Goal: Information Seeking & Learning: Learn about a topic

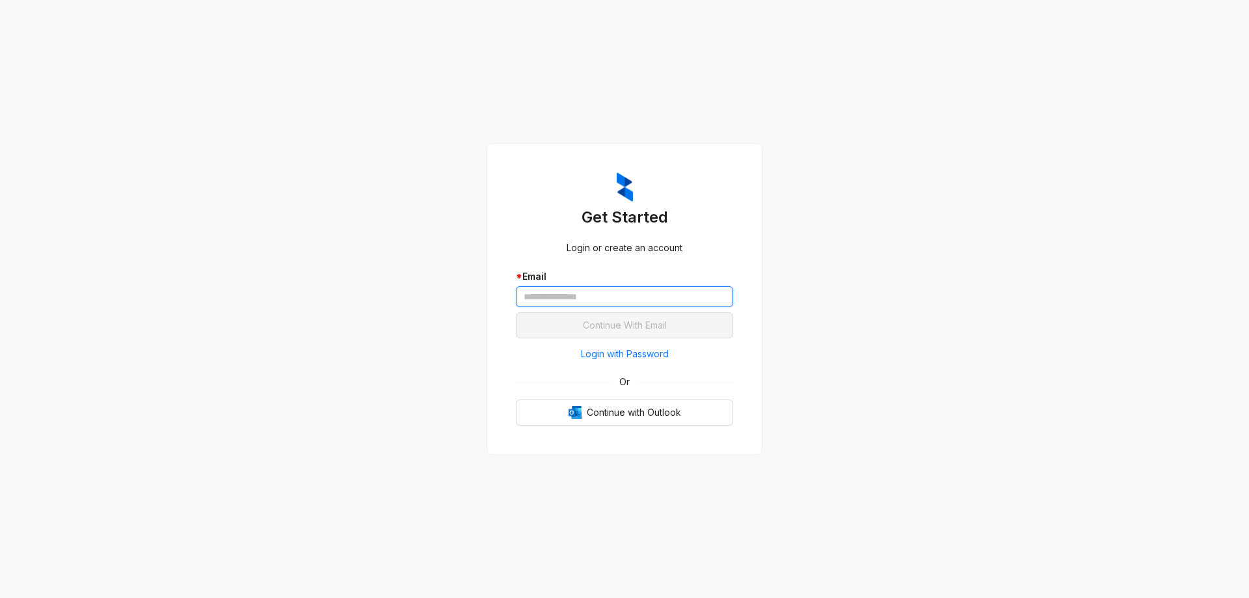
click at [633, 302] on input "text" at bounding box center [624, 296] width 217 height 21
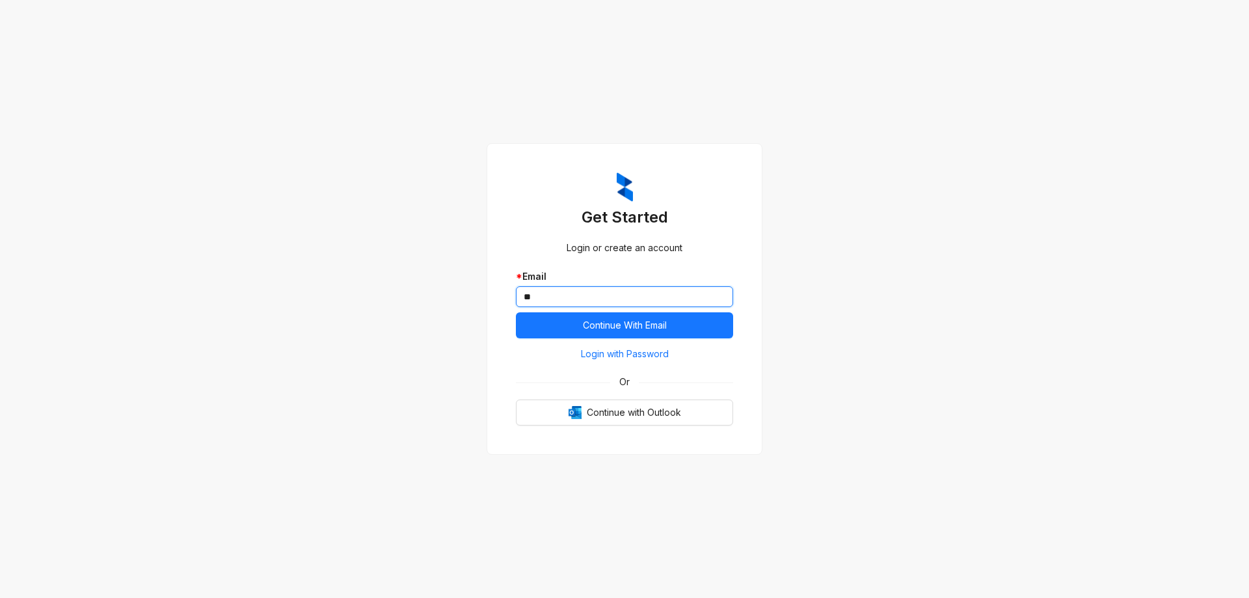
type input "*"
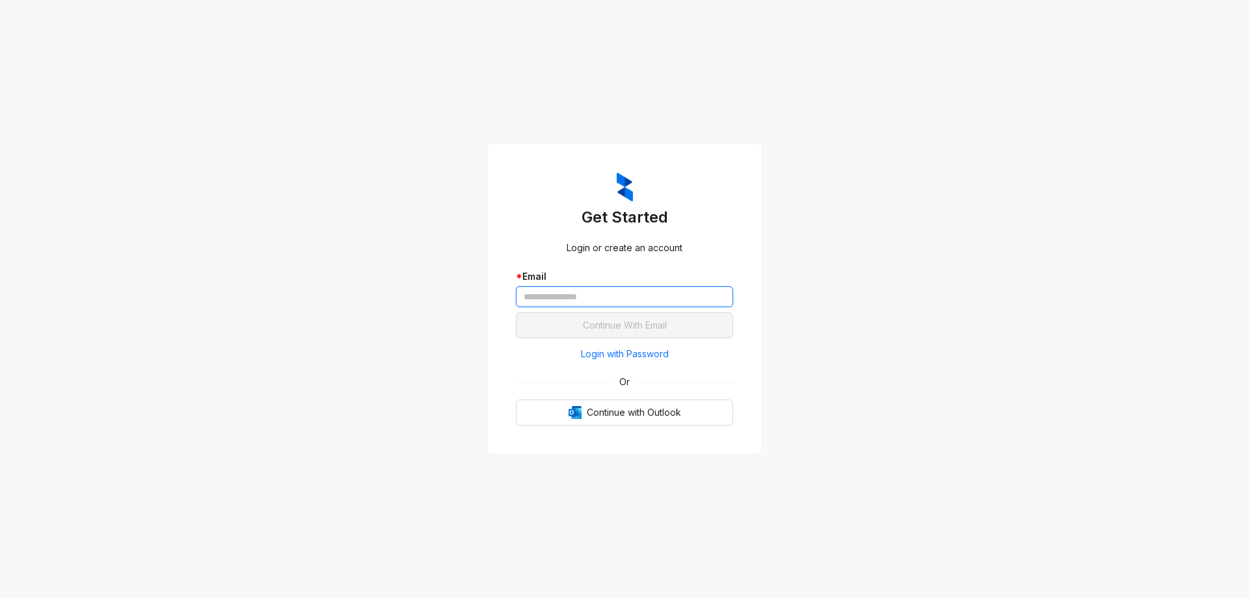
type input "*"
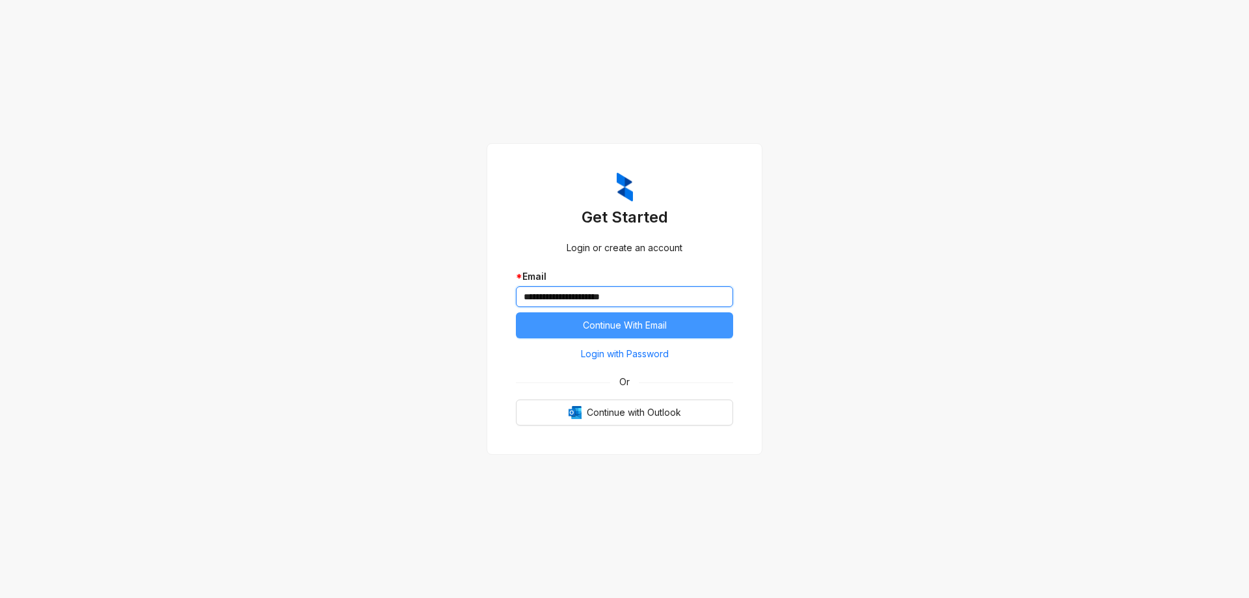
type input "**********"
click at [648, 331] on span "Continue With Email" at bounding box center [625, 325] width 84 height 14
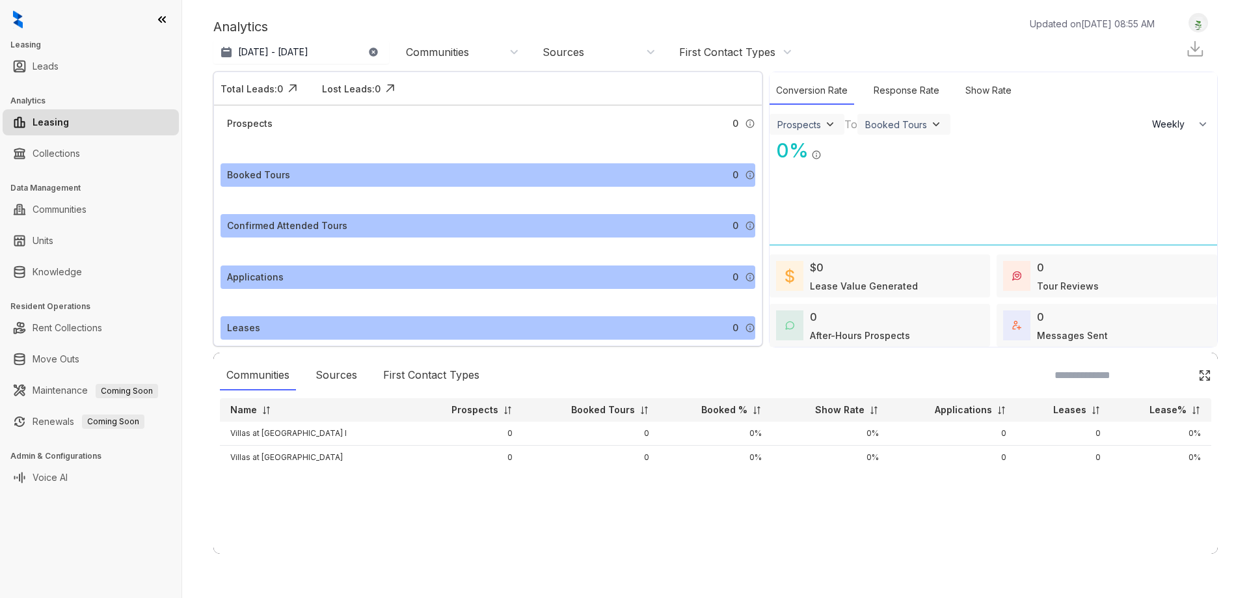
select select "******"
click at [62, 154] on link "Collections" at bounding box center [56, 153] width 47 height 26
click at [49, 153] on link "Collections" at bounding box center [56, 153] width 47 height 26
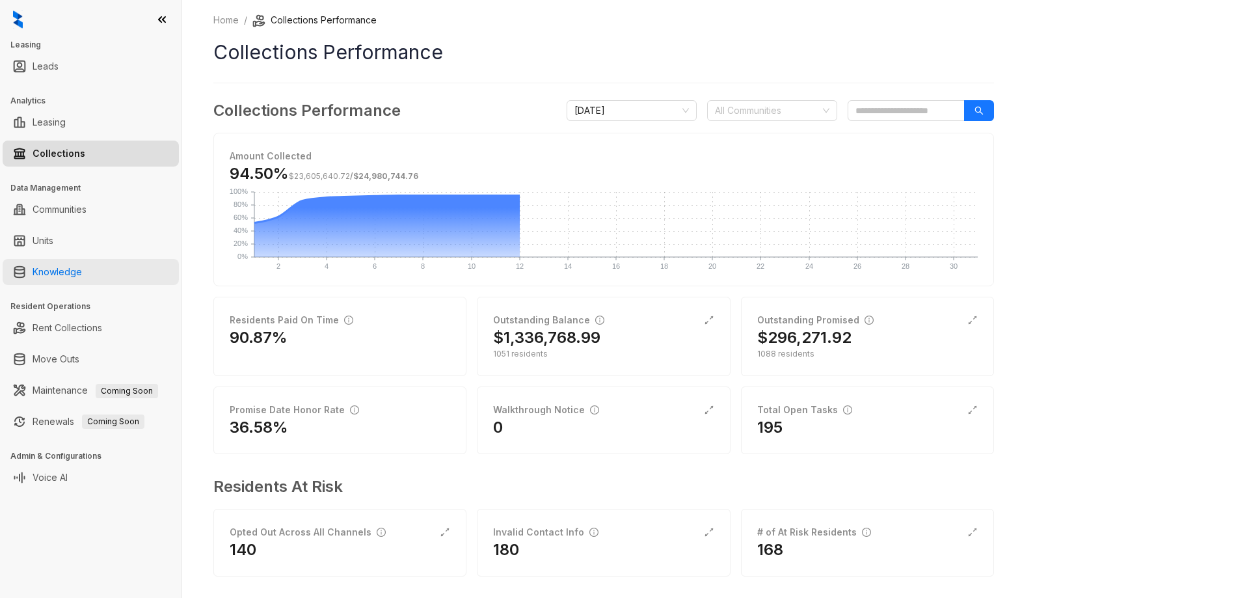
click at [59, 269] on link "Knowledge" at bounding box center [57, 272] width 49 height 26
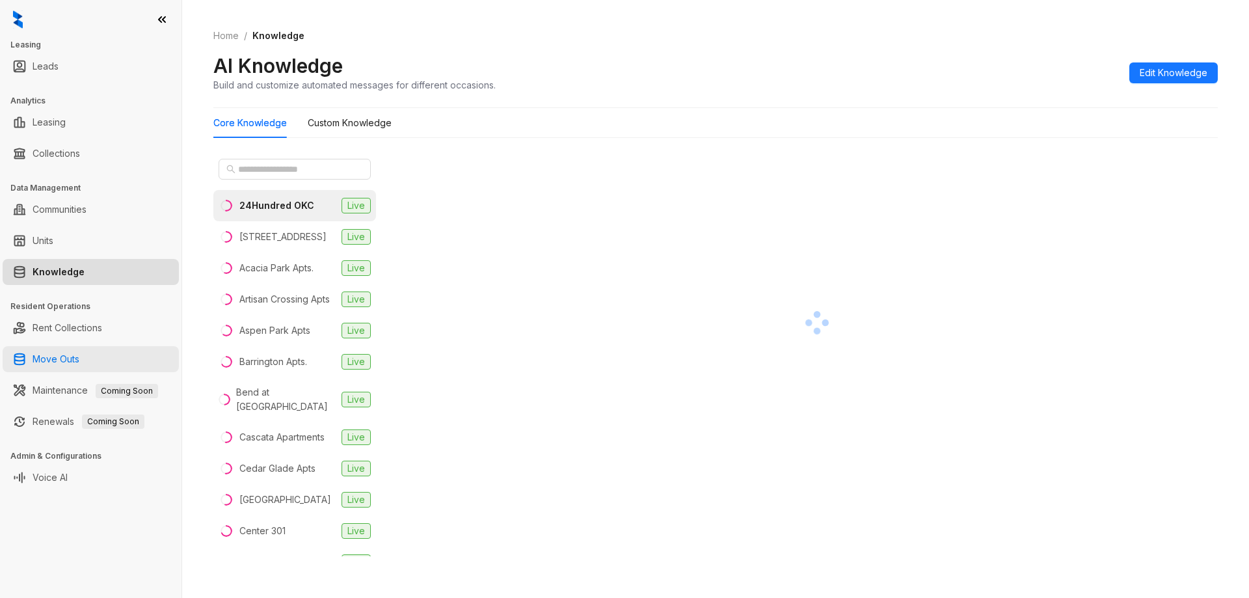
click at [53, 362] on link "Move Outs" at bounding box center [56, 359] width 47 height 26
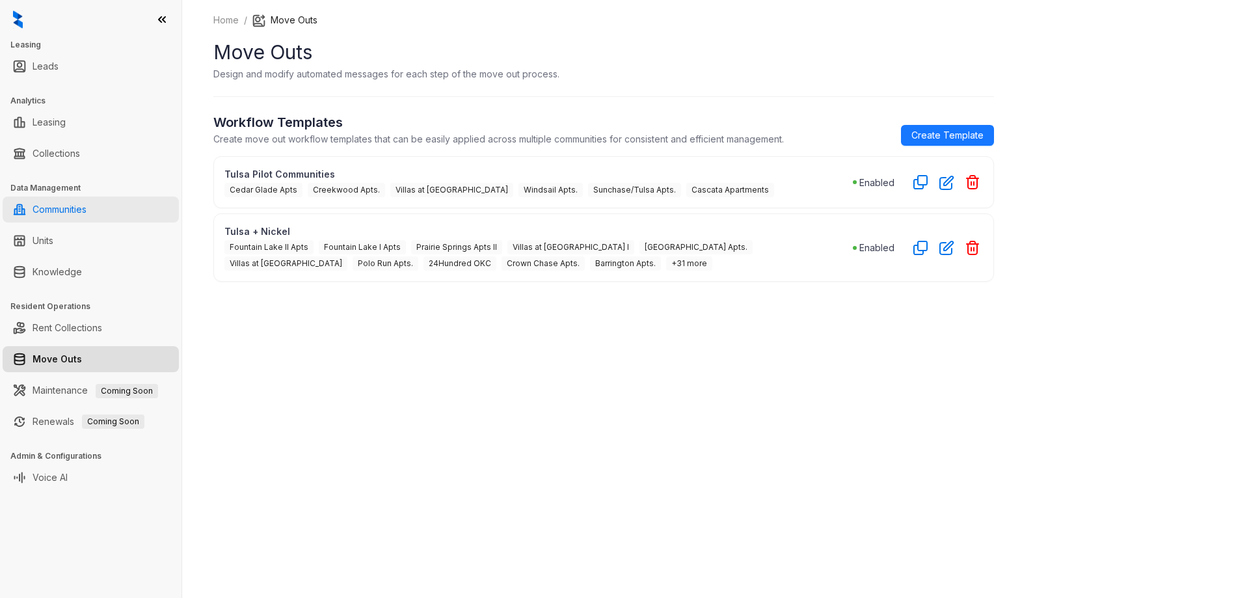
click at [60, 208] on link "Communities" at bounding box center [60, 209] width 54 height 26
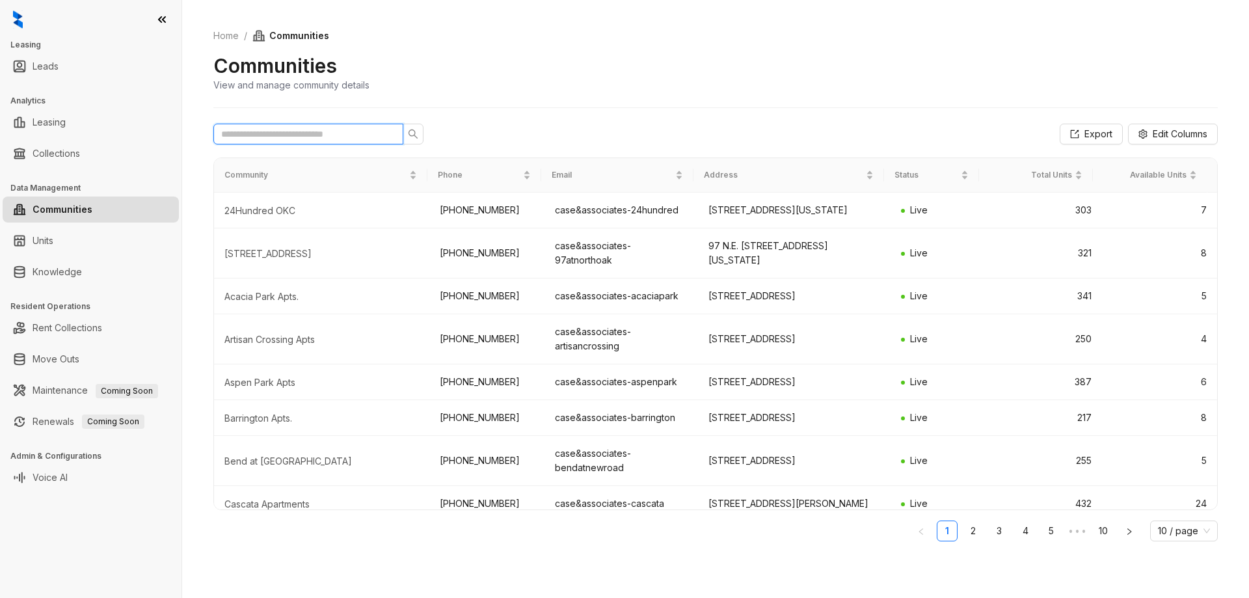
click at [338, 130] on input "text" at bounding box center [303, 134] width 164 height 14
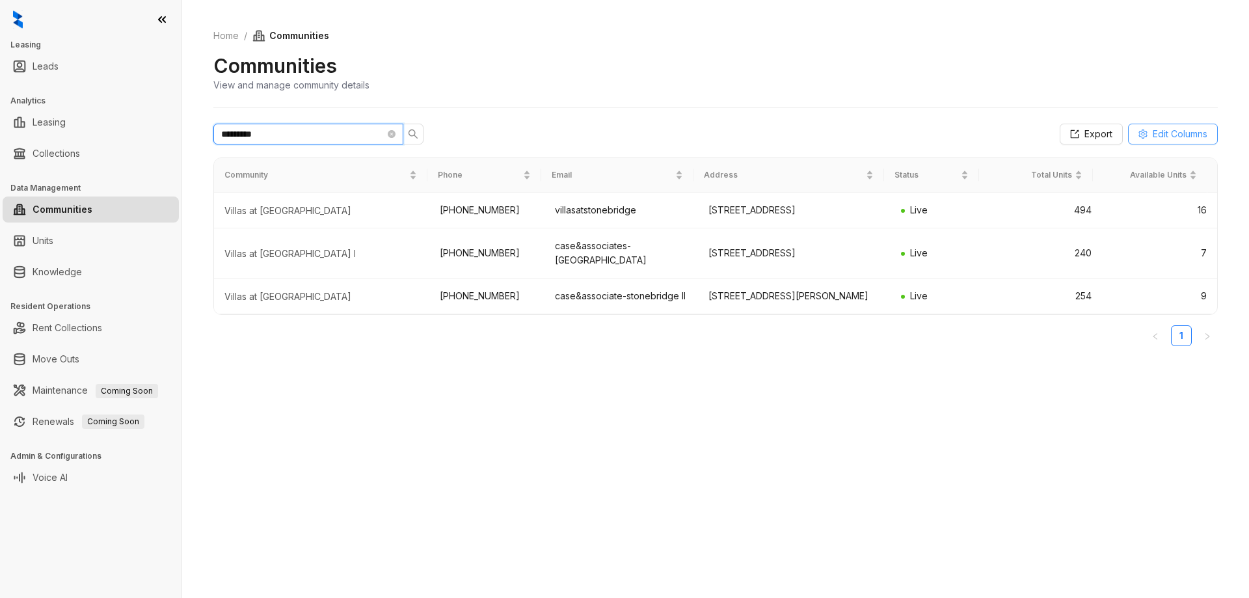
type input "*********"
click at [1162, 134] on span "Edit Columns" at bounding box center [1180, 134] width 55 height 14
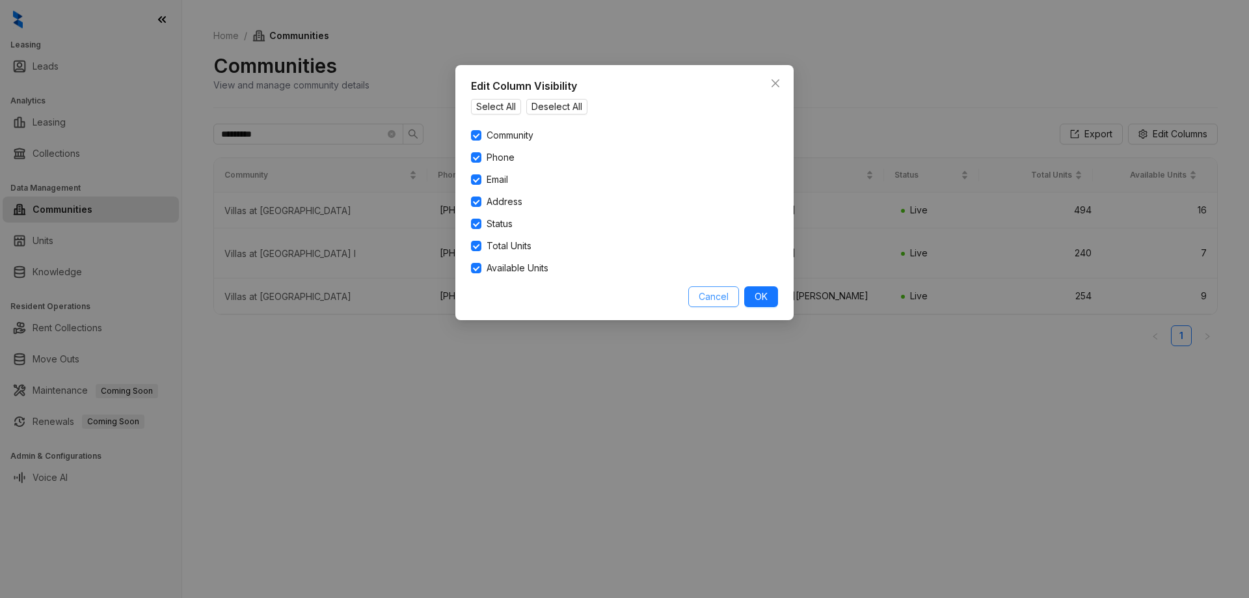
click at [703, 293] on span "Cancel" at bounding box center [714, 296] width 30 height 14
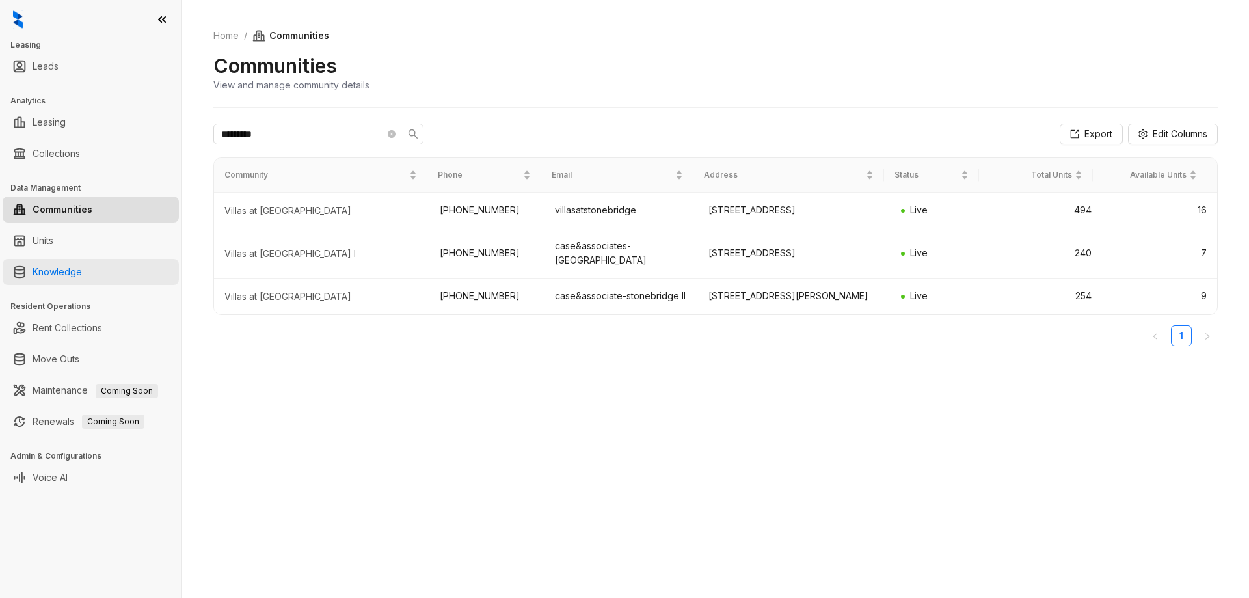
click at [64, 275] on link "Knowledge" at bounding box center [57, 272] width 49 height 26
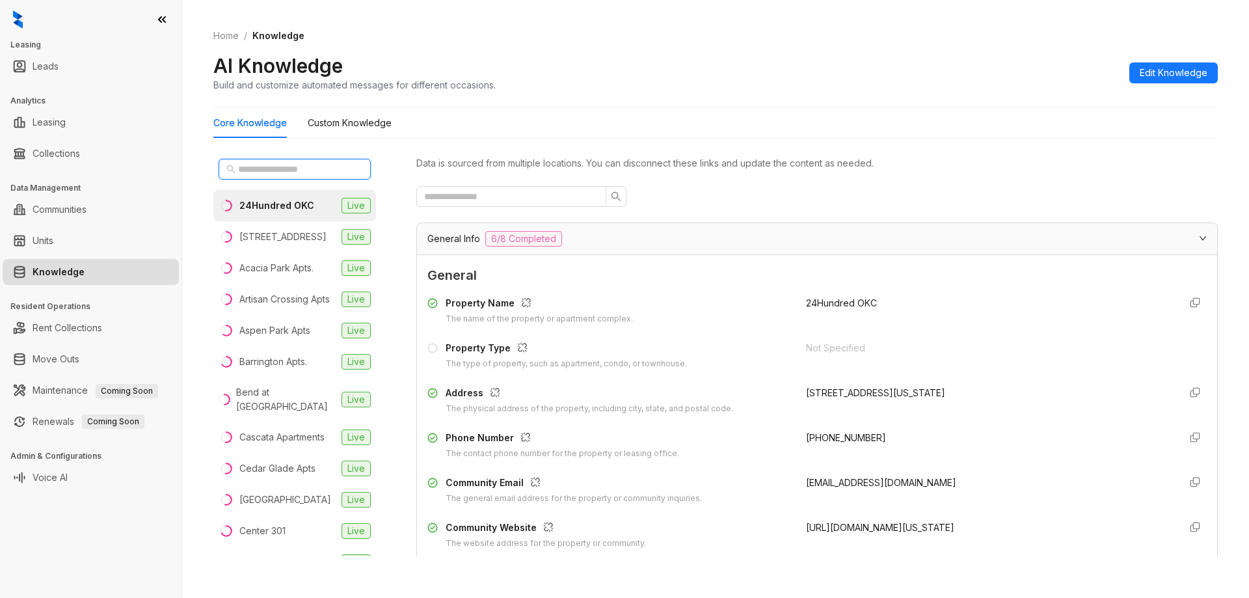
click at [271, 168] on input "text" at bounding box center [295, 169] width 114 height 14
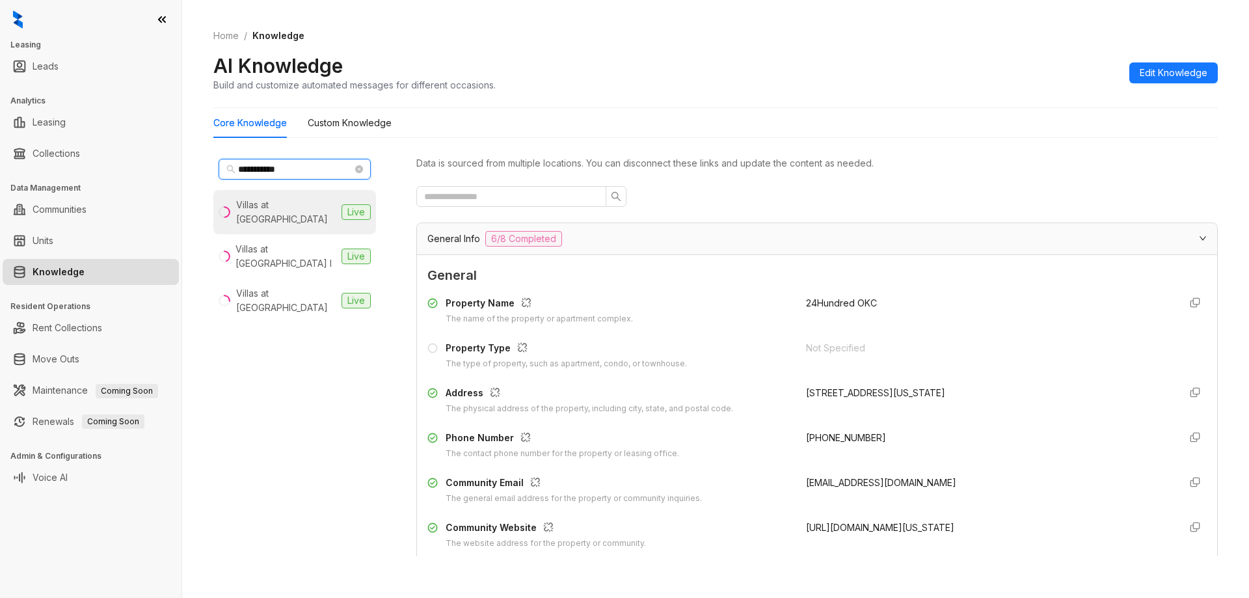
type input "**********"
click at [278, 204] on div "Villas at Stonebridge" at bounding box center [286, 212] width 100 height 29
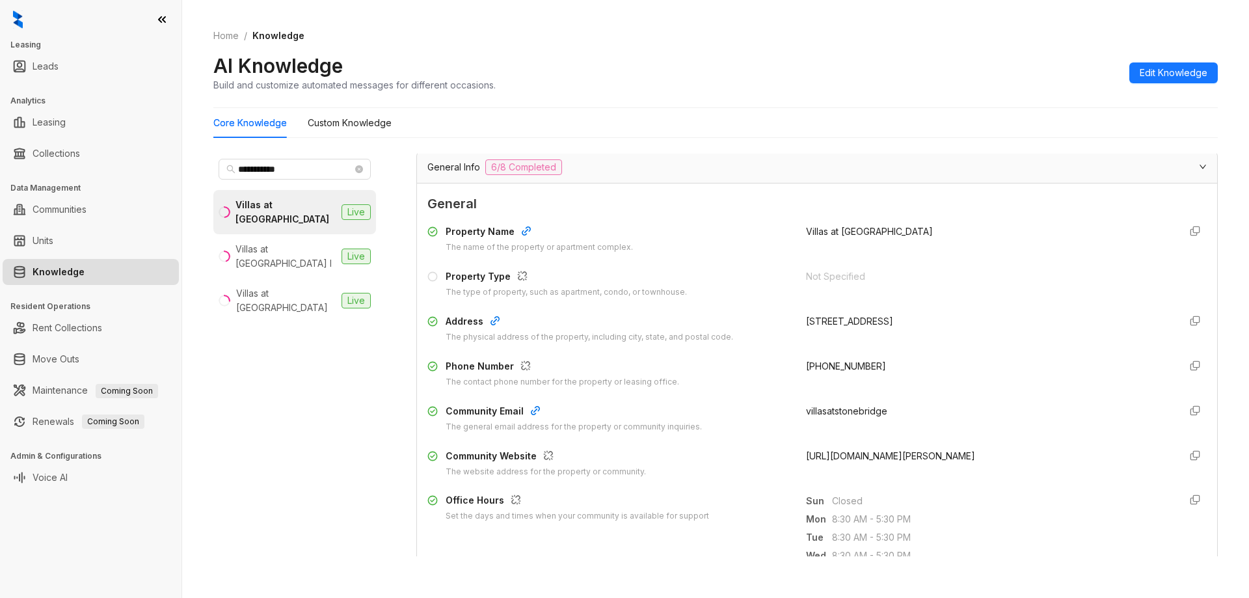
scroll to position [107, 0]
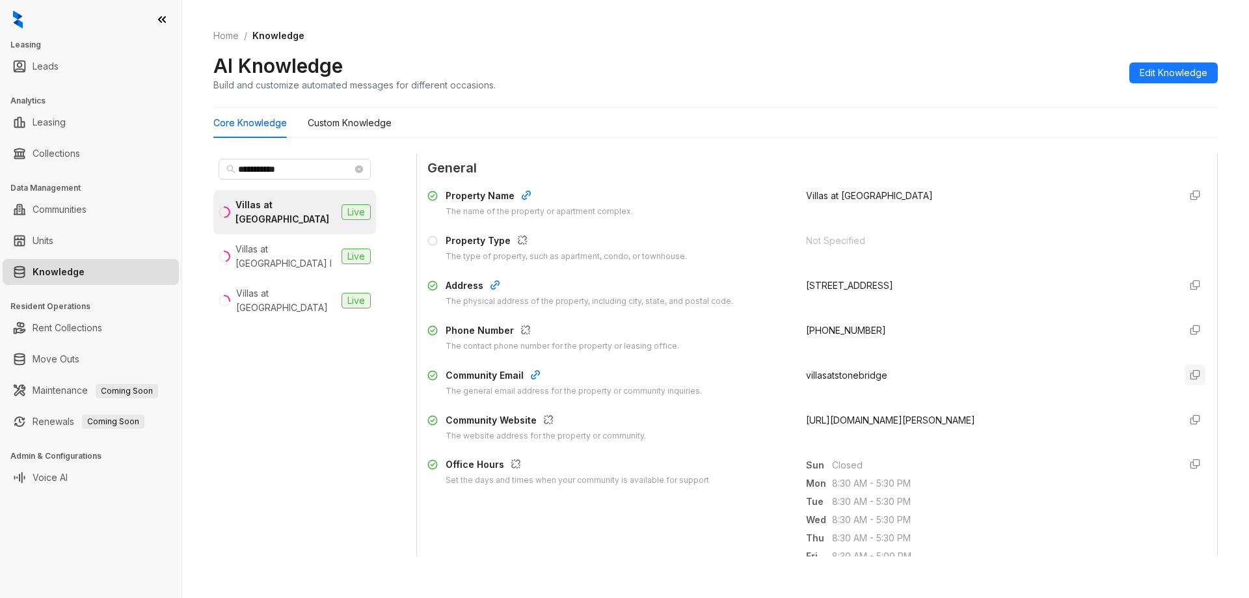
click at [1191, 376] on icon "button" at bounding box center [1195, 374] width 8 height 8
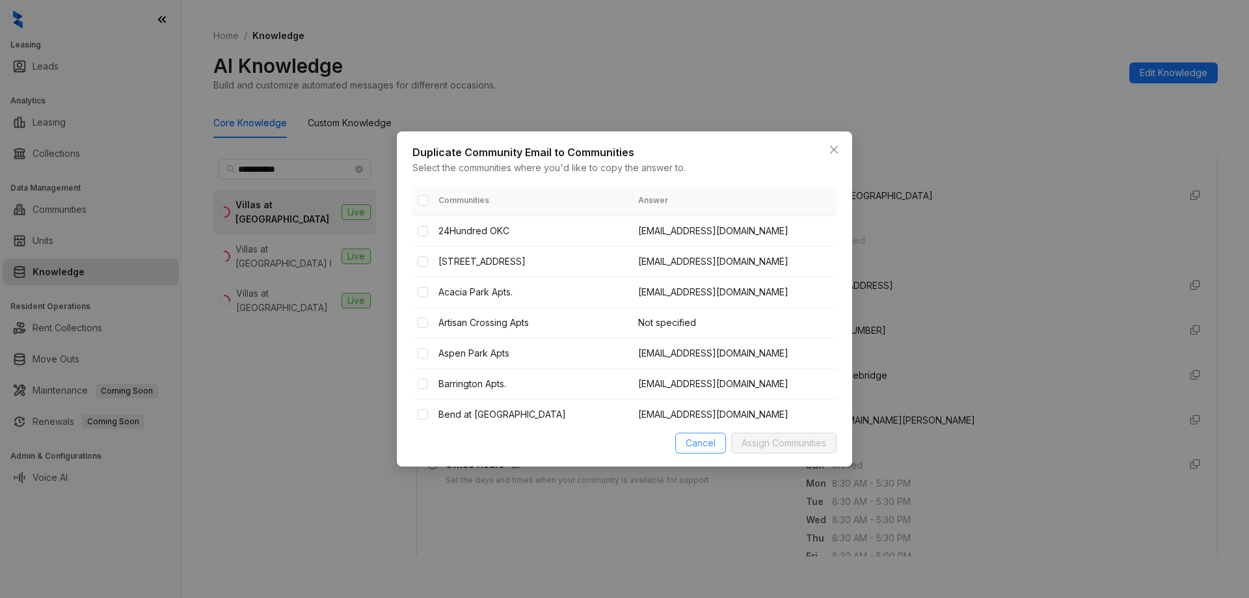
click at [706, 442] on span "Cancel" at bounding box center [701, 443] width 30 height 14
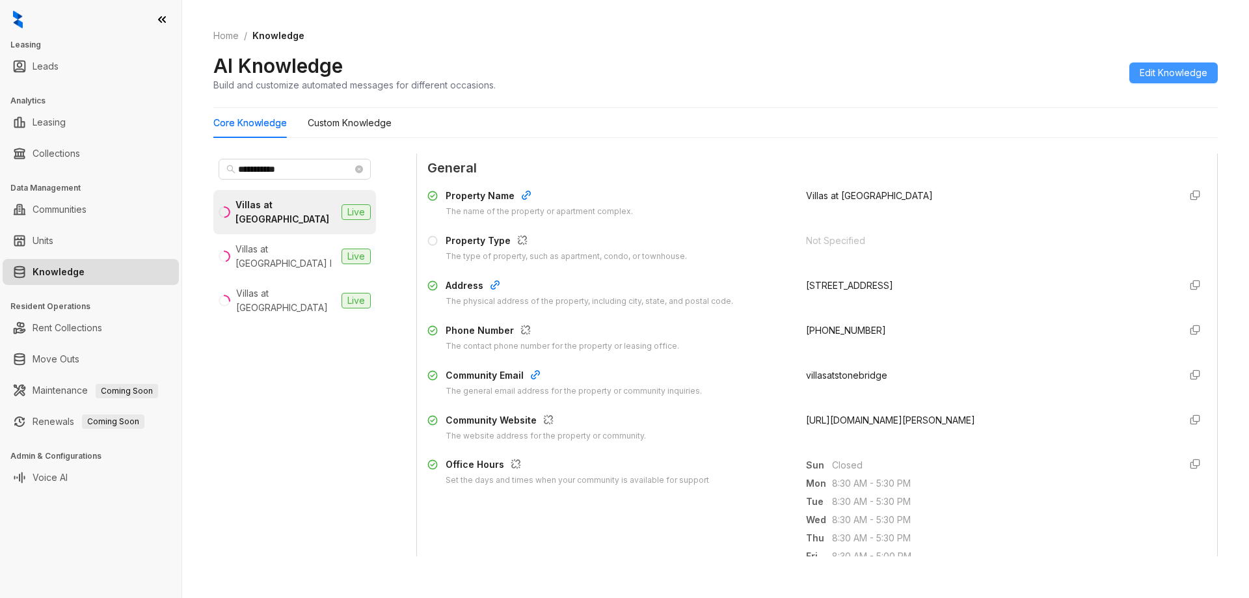
click at [1192, 68] on span "Edit Knowledge" at bounding box center [1174, 73] width 68 height 14
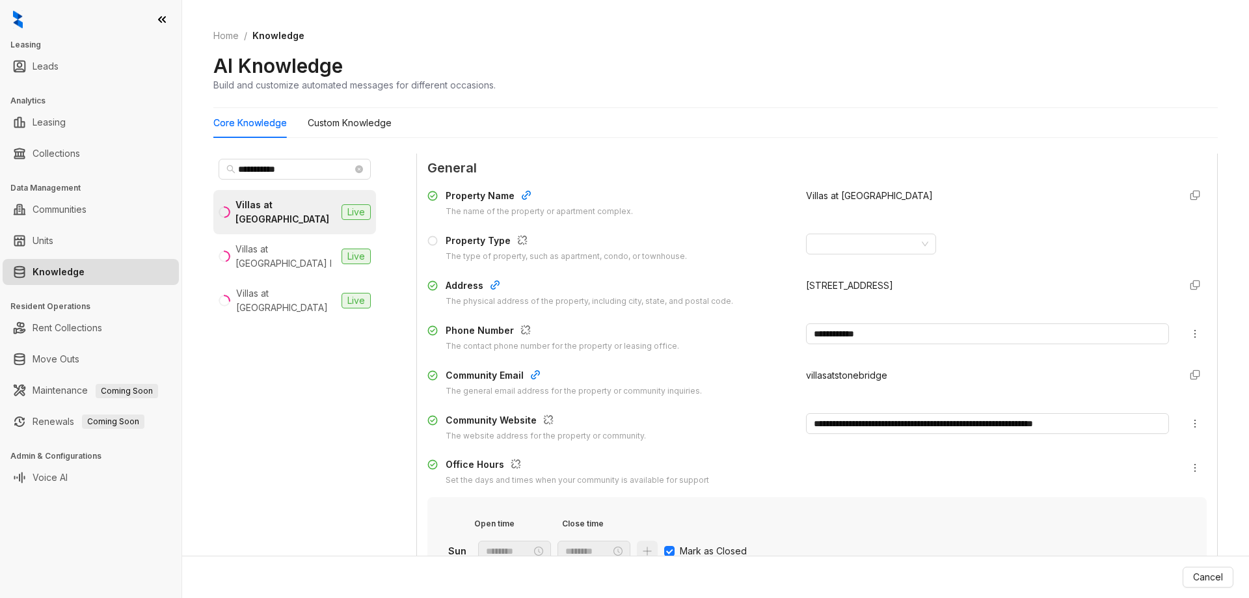
click at [888, 384] on div "villasatstonebridge" at bounding box center [987, 382] width 363 height 29
click at [875, 373] on span "villasatstonebridge" at bounding box center [846, 374] width 81 height 11
click at [1191, 377] on icon "button" at bounding box center [1195, 374] width 8 height 8
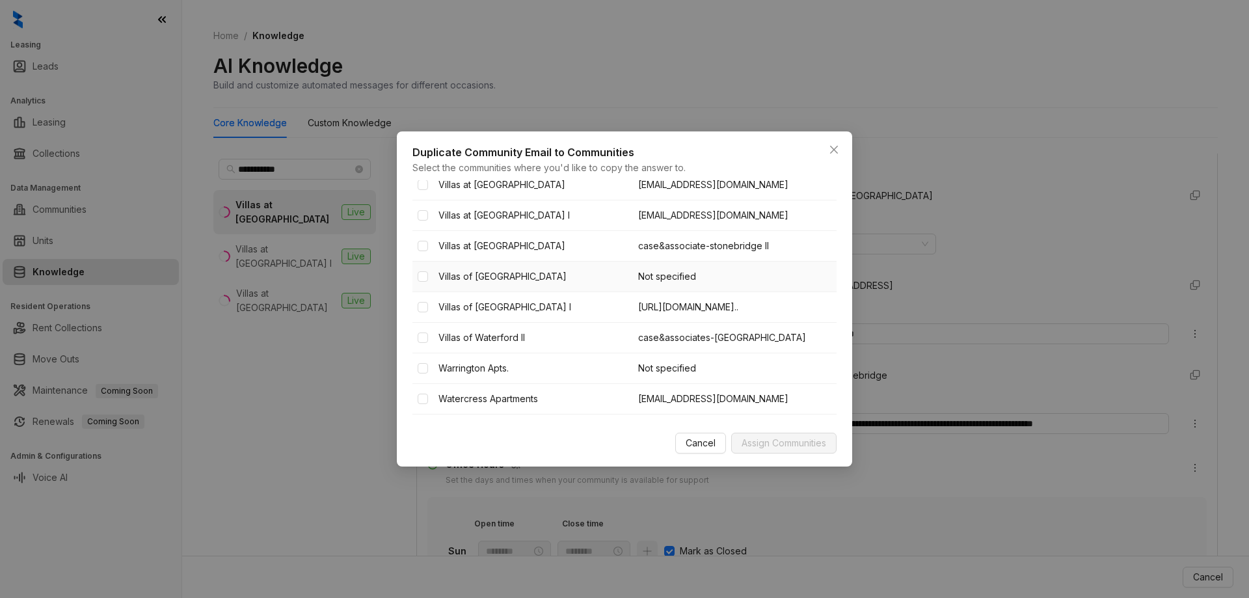
scroll to position [2481, 0]
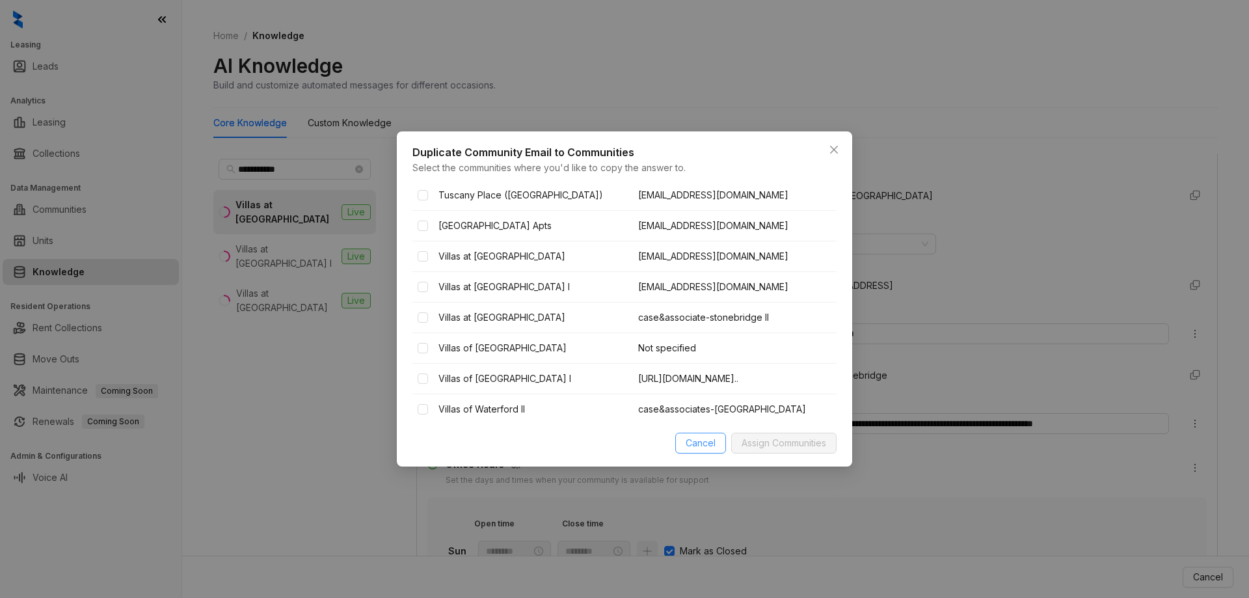
click at [695, 442] on span "Cancel" at bounding box center [701, 443] width 30 height 14
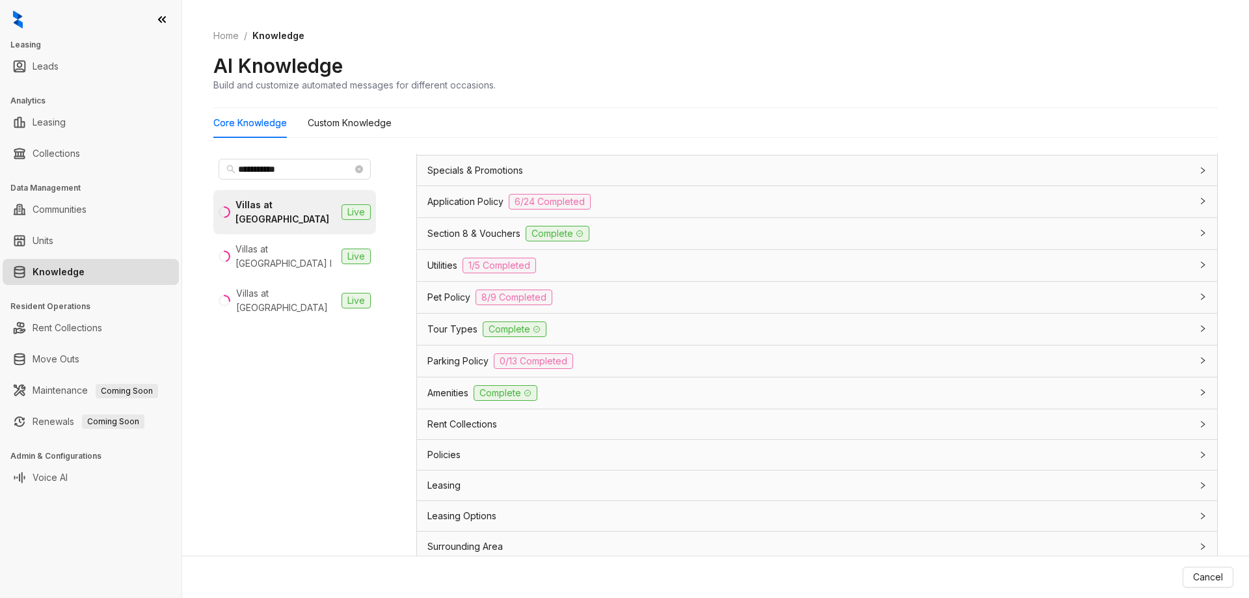
scroll to position [1074, 0]
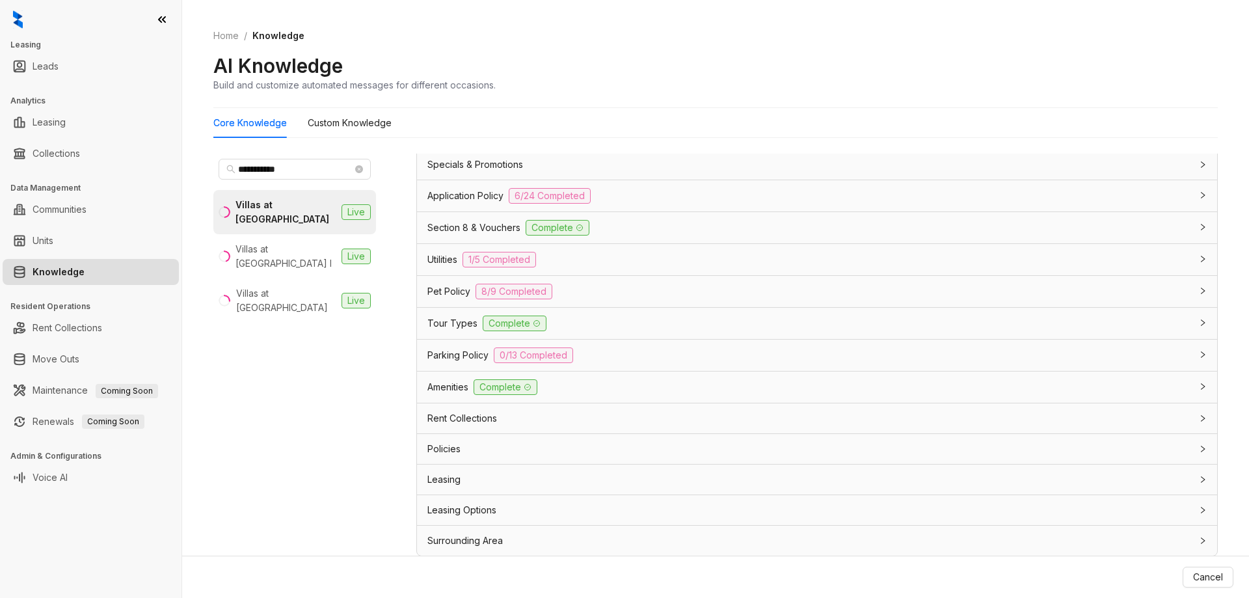
click at [723, 417] on div "Rent Collections" at bounding box center [809, 418] width 764 height 14
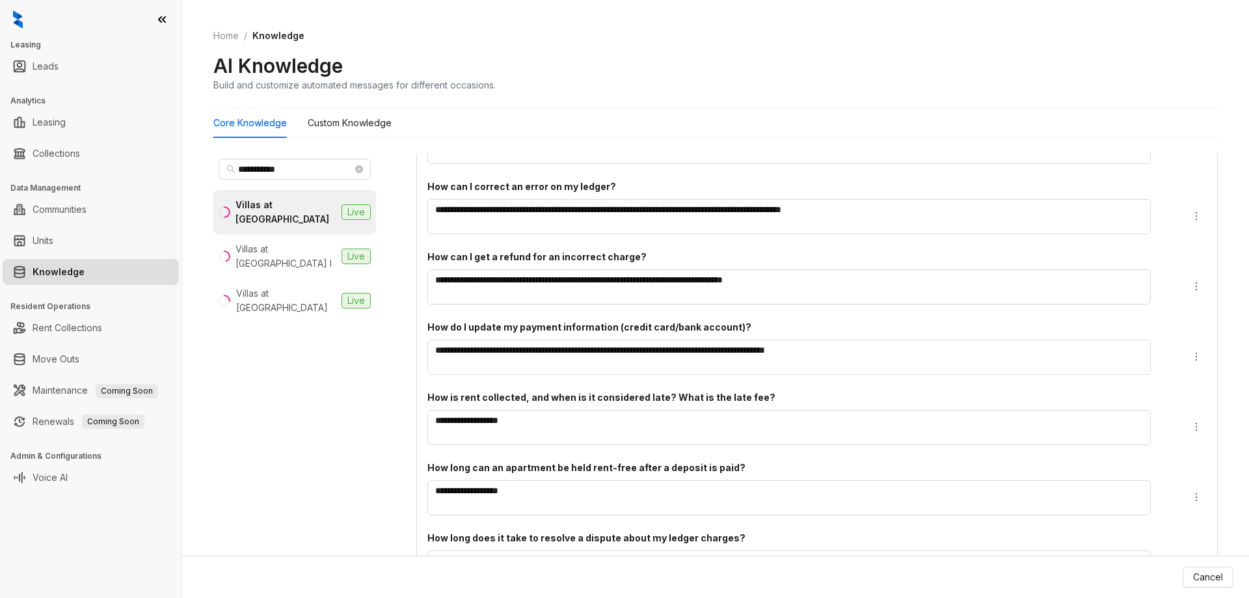
scroll to position [1785, 0]
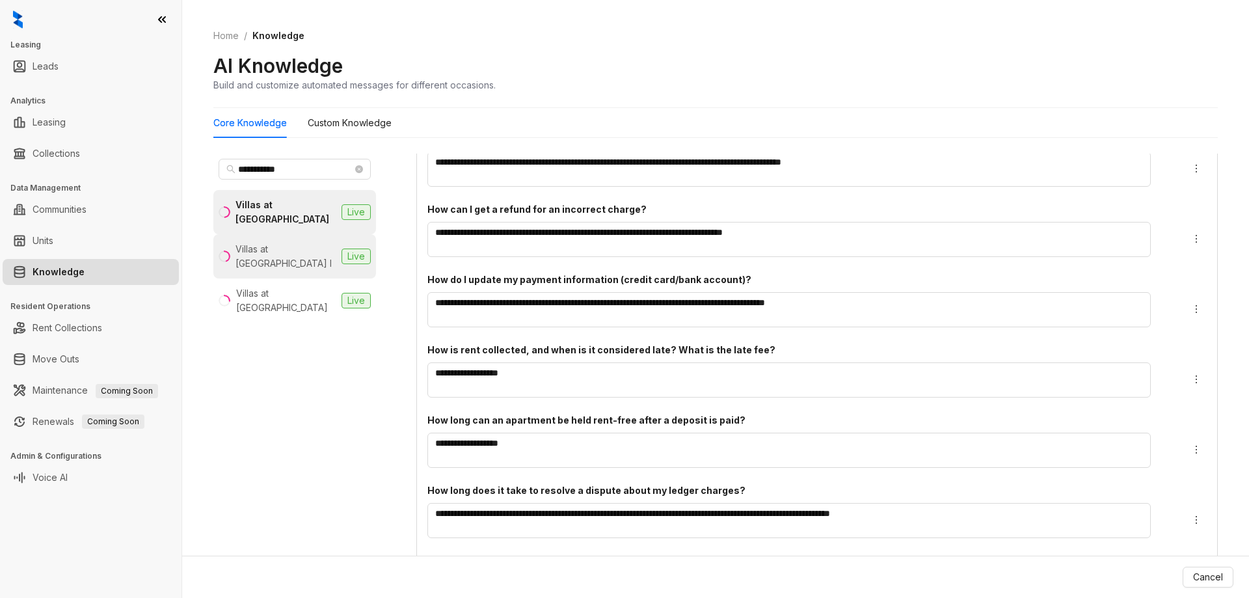
click at [323, 242] on div "Villas at Stonebridge I" at bounding box center [285, 256] width 101 height 29
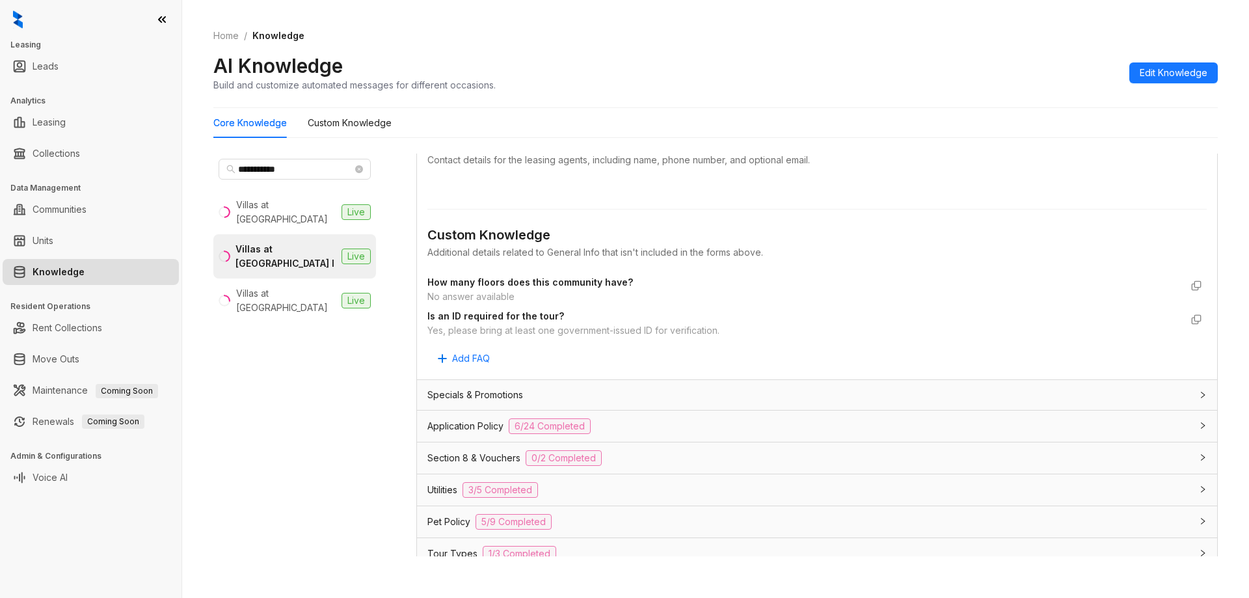
scroll to position [662, 0]
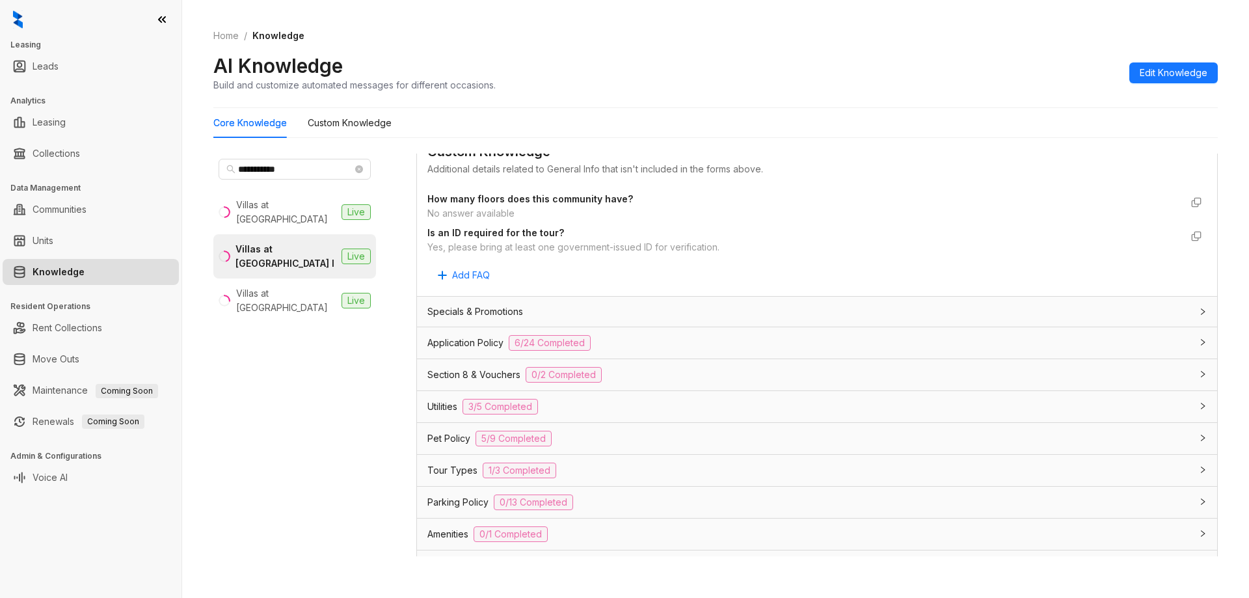
click at [693, 349] on div "Application Policy 6/24 Completed" at bounding box center [809, 343] width 764 height 16
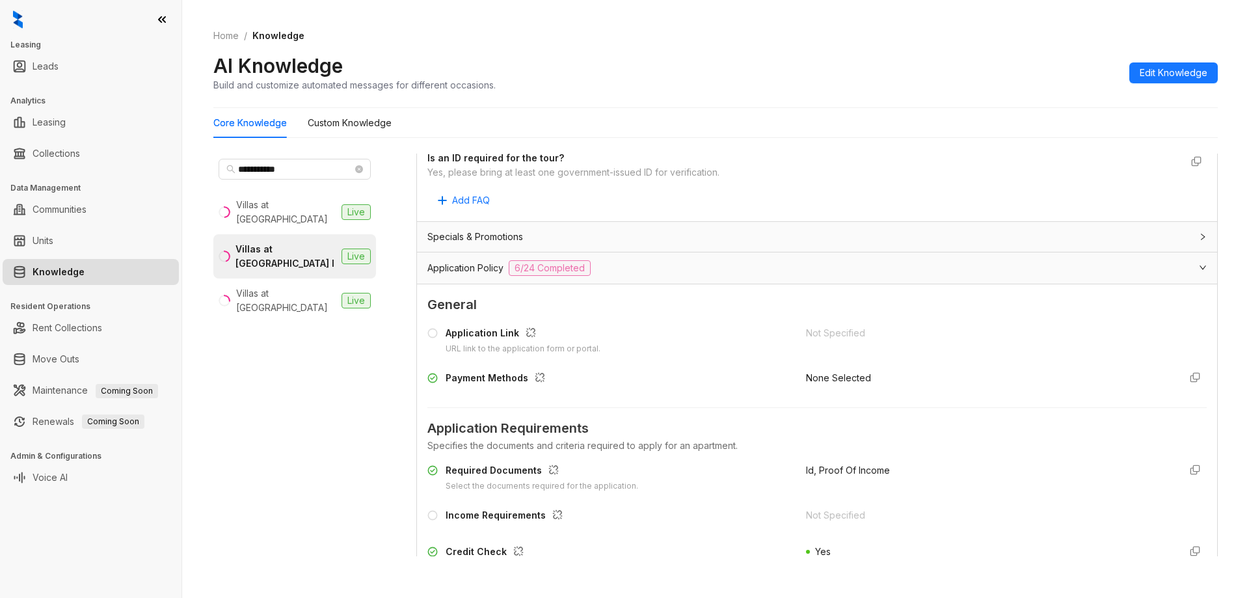
scroll to position [812, 0]
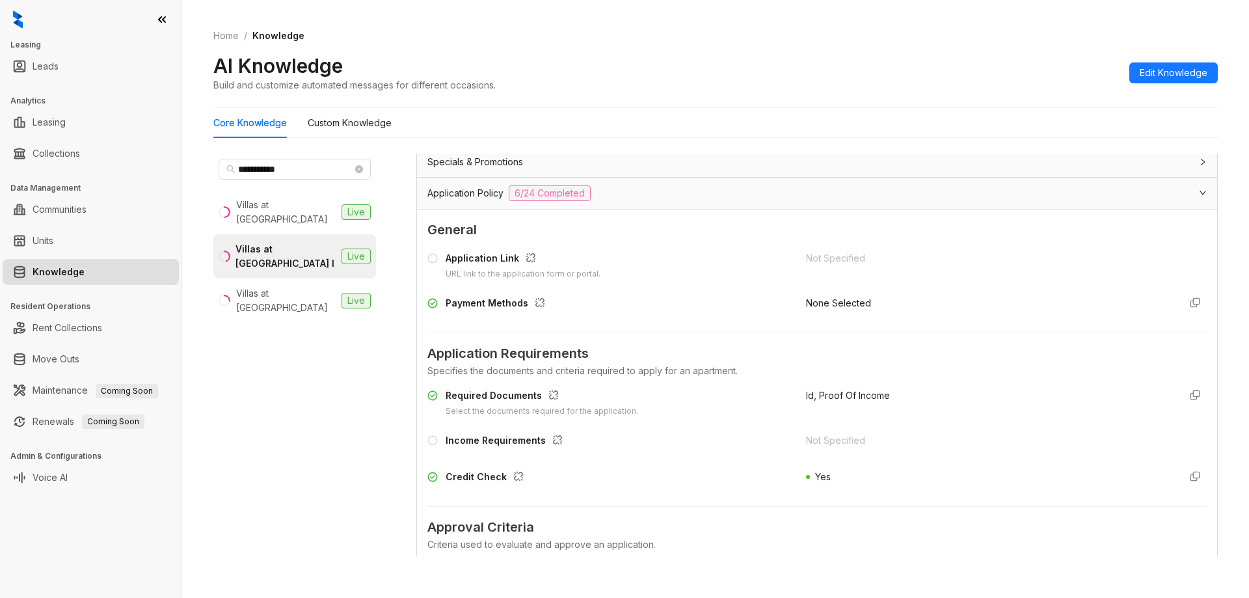
click at [433, 258] on icon at bounding box center [432, 258] width 10 height 10
click at [1190, 302] on icon "button" at bounding box center [1195, 302] width 10 height 10
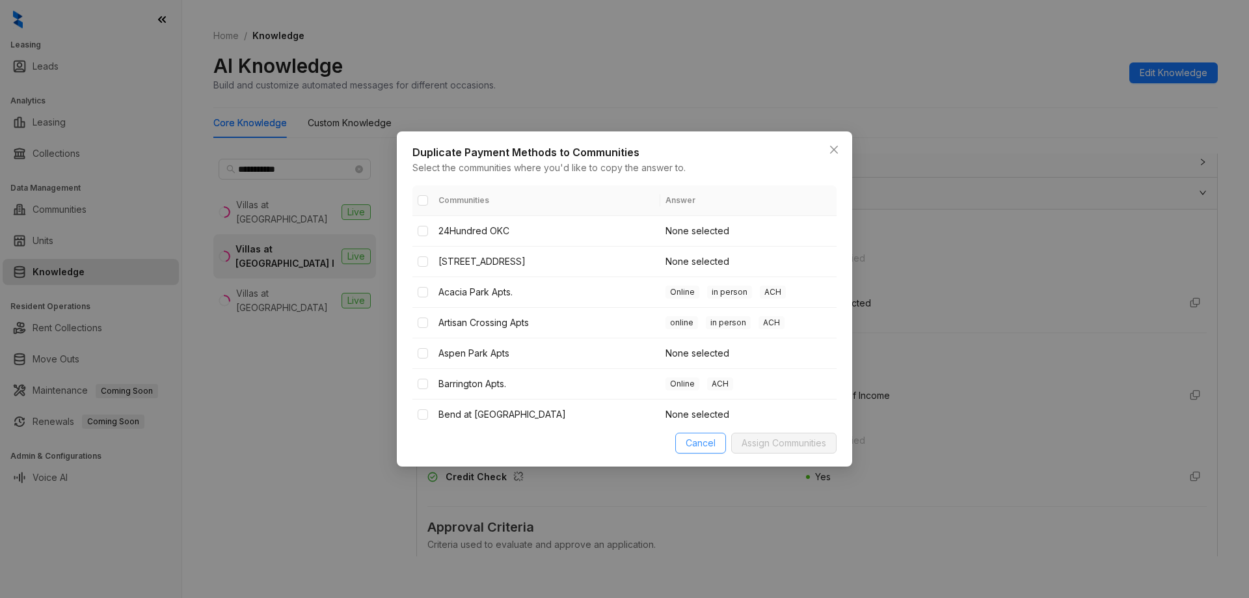
click at [697, 442] on span "Cancel" at bounding box center [701, 443] width 30 height 14
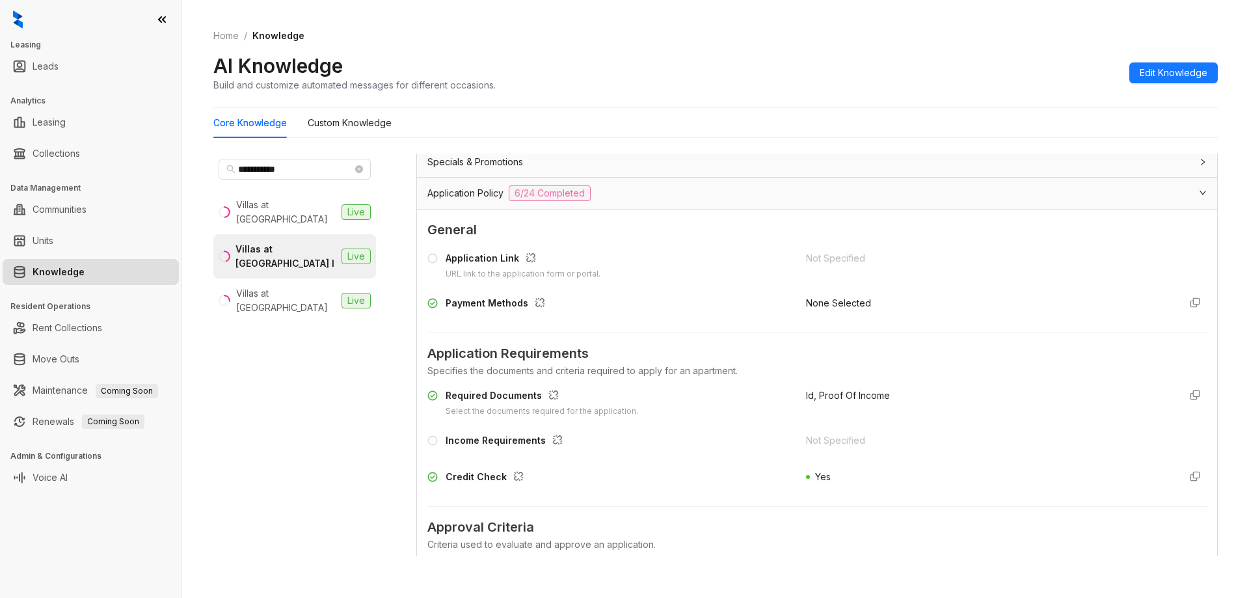
click at [598, 193] on div "Application Policy 6/24 Completed" at bounding box center [809, 193] width 764 height 16
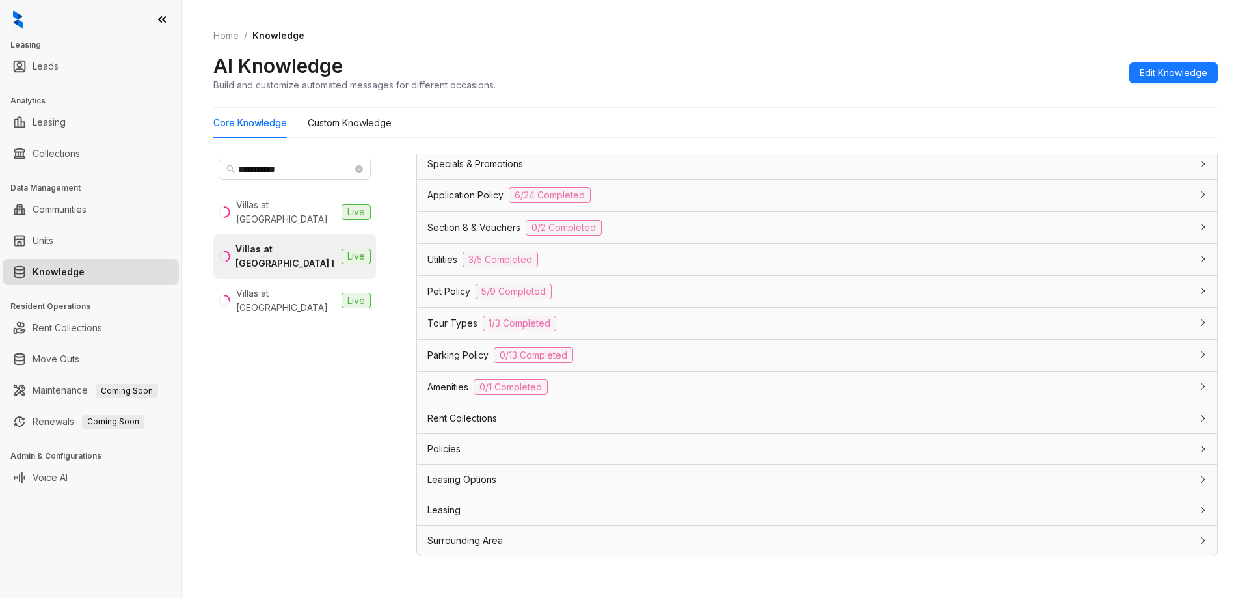
scroll to position [809, 0]
click at [619, 228] on div "Section 8 & Vouchers 0/2 Completed" at bounding box center [809, 228] width 764 height 16
